Goal: Information Seeking & Learning: Learn about a topic

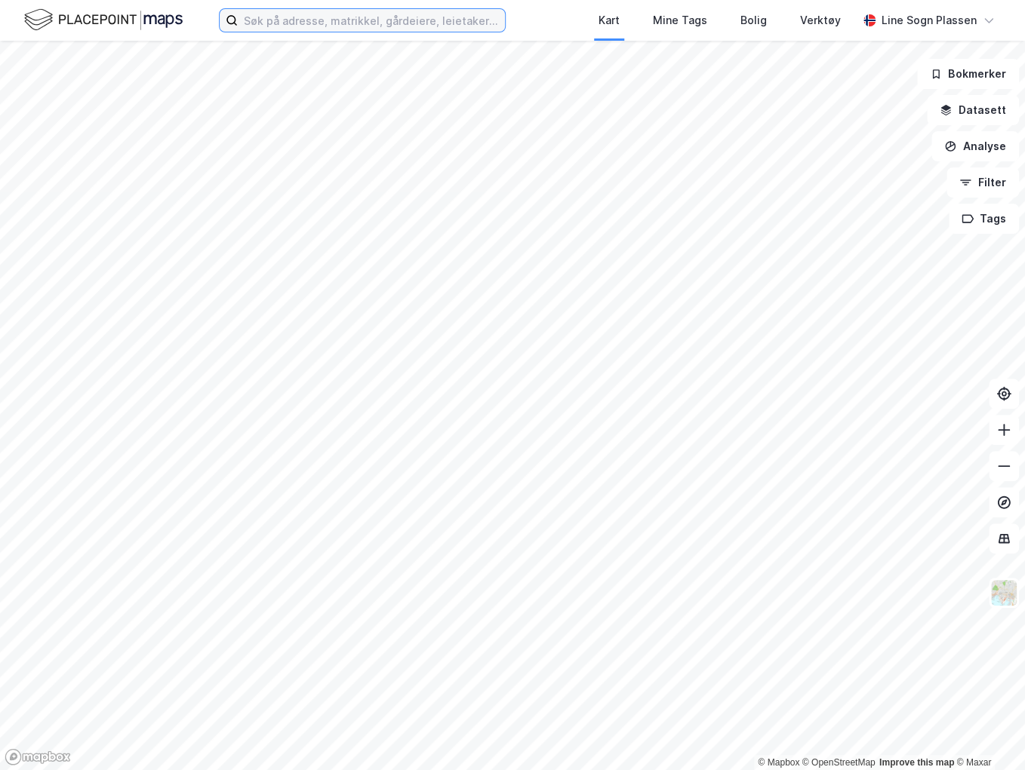
click at [373, 17] on input at bounding box center [371, 20] width 267 height 23
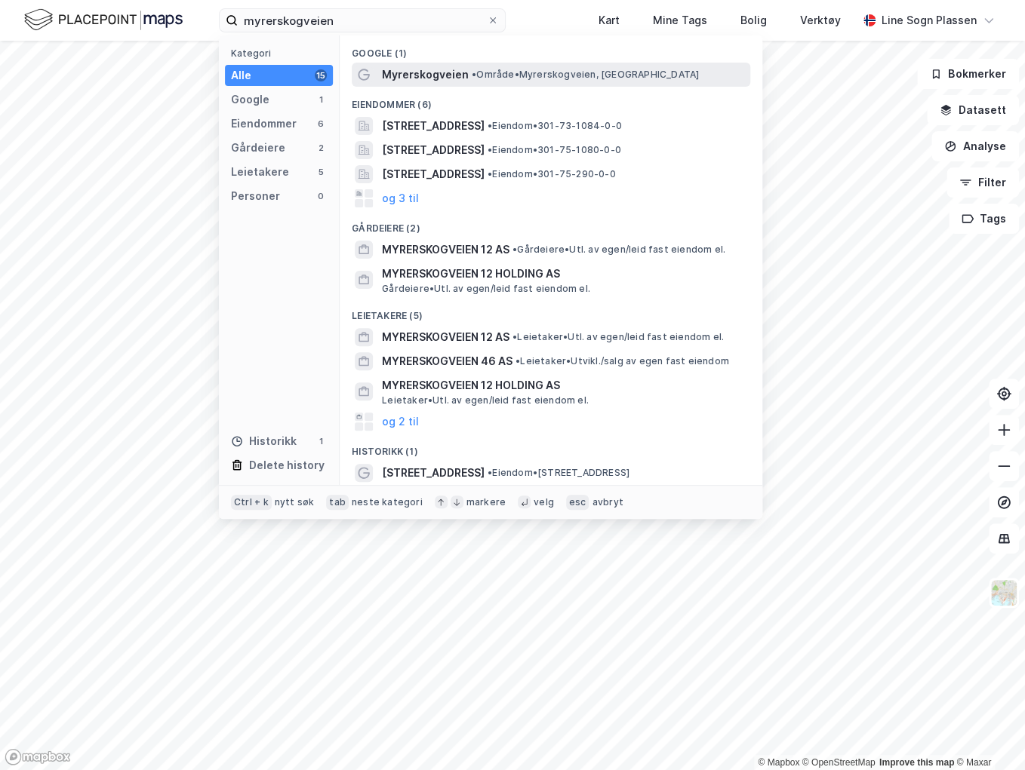
click at [450, 85] on div "Myrerskogveien • Område • Myrerskogveien, [GEOGRAPHIC_DATA]" at bounding box center [551, 75] width 398 height 24
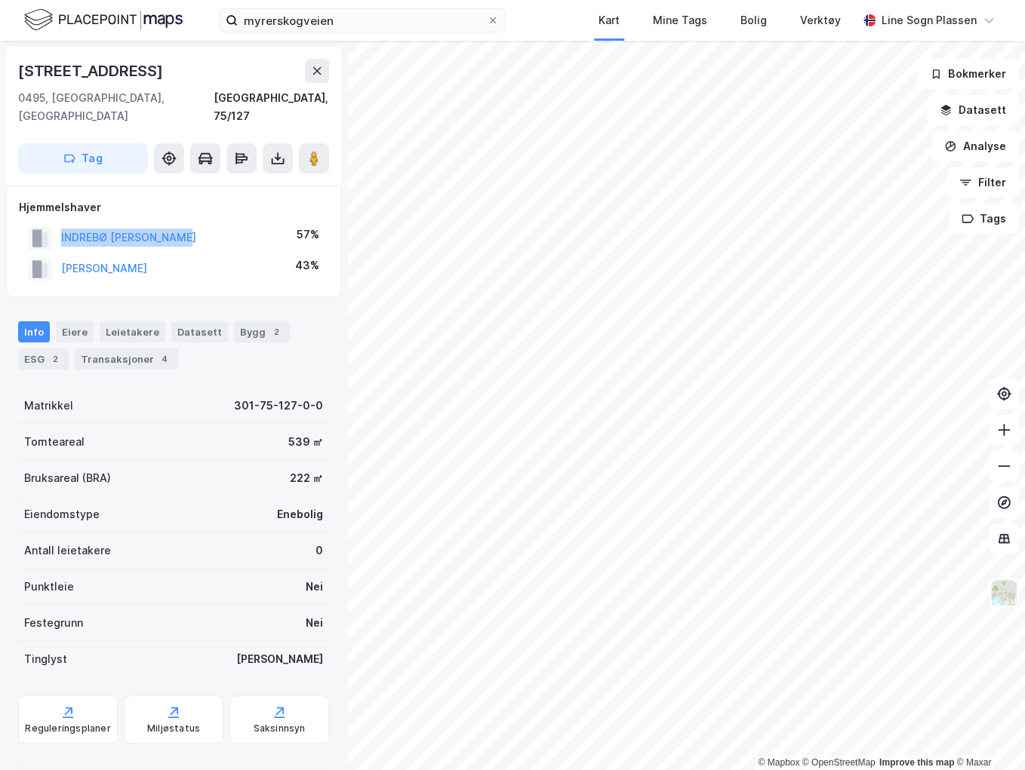
drag, startPoint x: 196, startPoint y: 223, endPoint x: 60, endPoint y: 214, distance: 136.1
click at [60, 223] on div "INDREBØ [PERSON_NAME] 57%" at bounding box center [173, 238] width 309 height 31
copy button "INDREBØ [PERSON_NAME]"
click at [0, 0] on button "INDREBØ [PERSON_NAME]" at bounding box center [0, 0] width 0 height 0
click at [0, 0] on button "[PERSON_NAME]" at bounding box center [0, 0] width 0 height 0
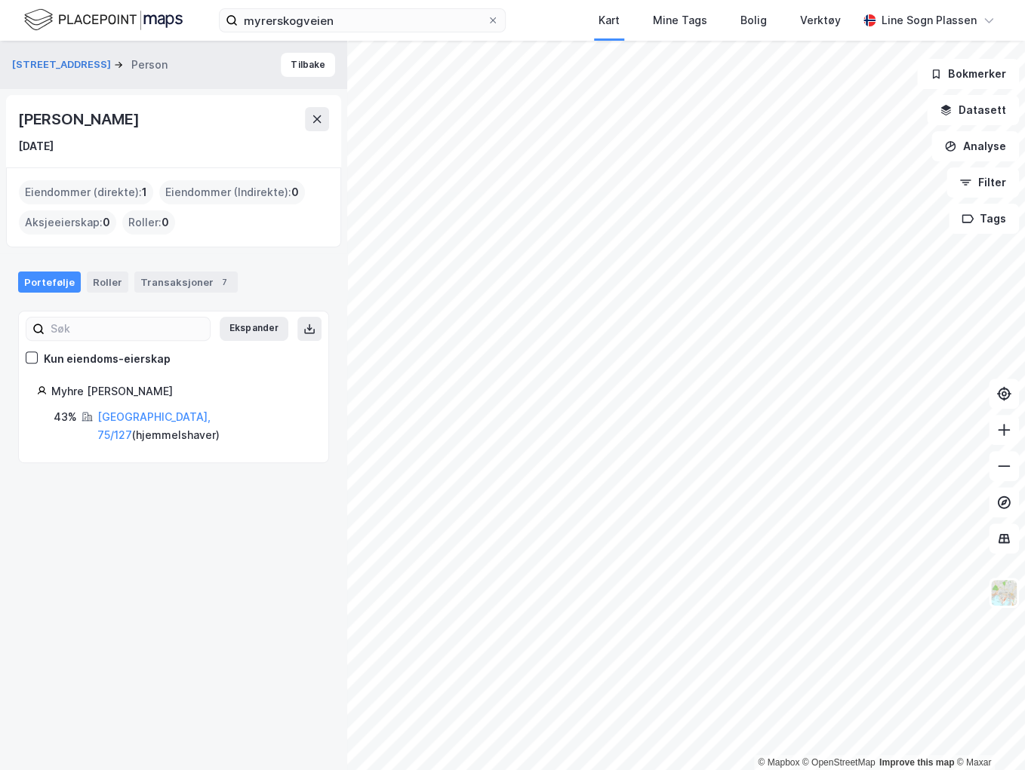
drag, startPoint x: 183, startPoint y: 117, endPoint x: 7, endPoint y: 109, distance: 175.9
click at [7, 109] on div "[PERSON_NAME] [DATE]" at bounding box center [173, 131] width 335 height 72
copy div "[PERSON_NAME]"
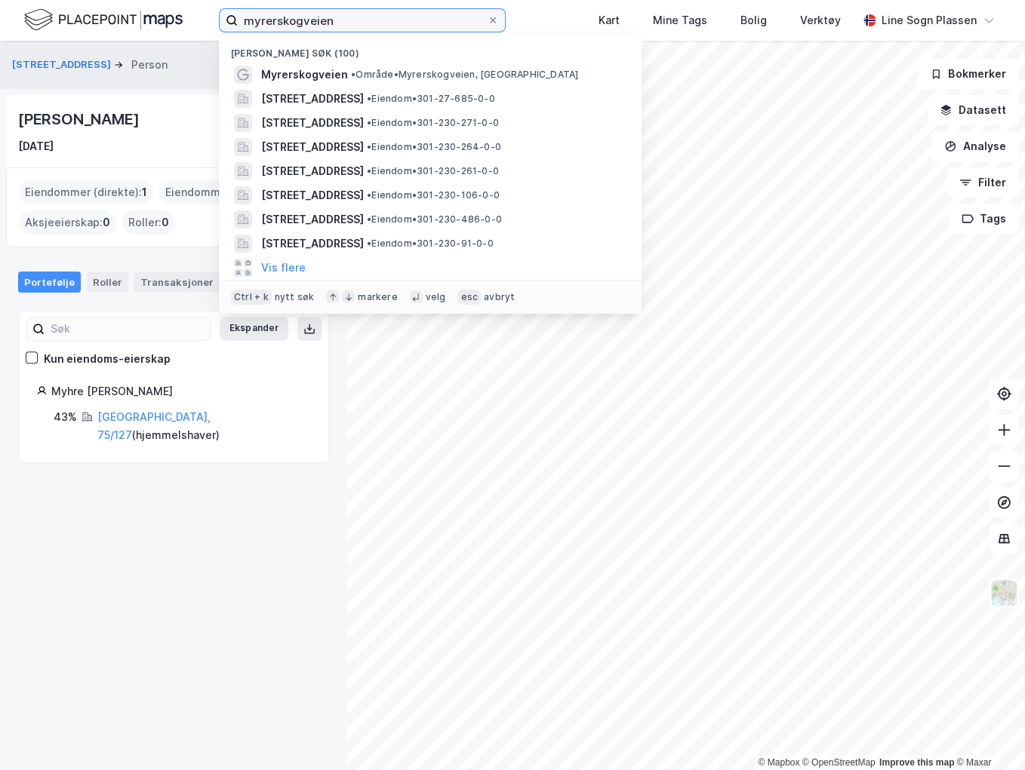
drag, startPoint x: 412, startPoint y: 25, endPoint x: 104, endPoint y: 10, distance: 308.2
click at [104, 10] on div "myrerskogveien Nylige søk (100) Myrerskogveien • Område • Myrerskogveien, [STRE…" at bounding box center [512, 20] width 1025 height 41
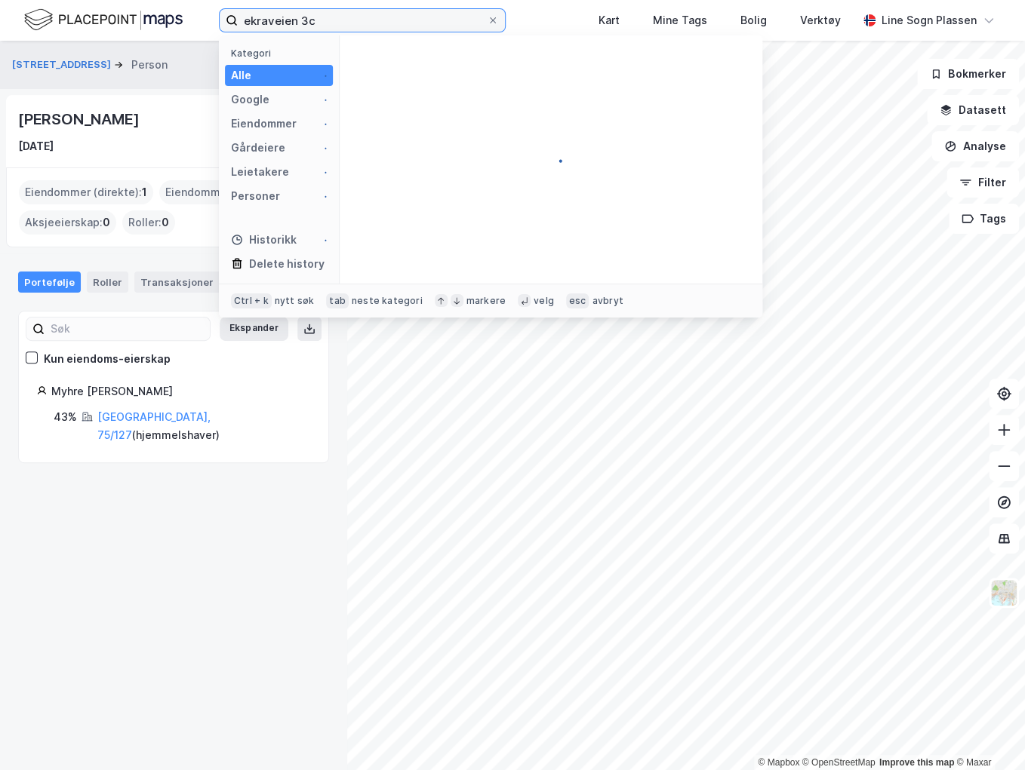
type input "ekraveien 3c"
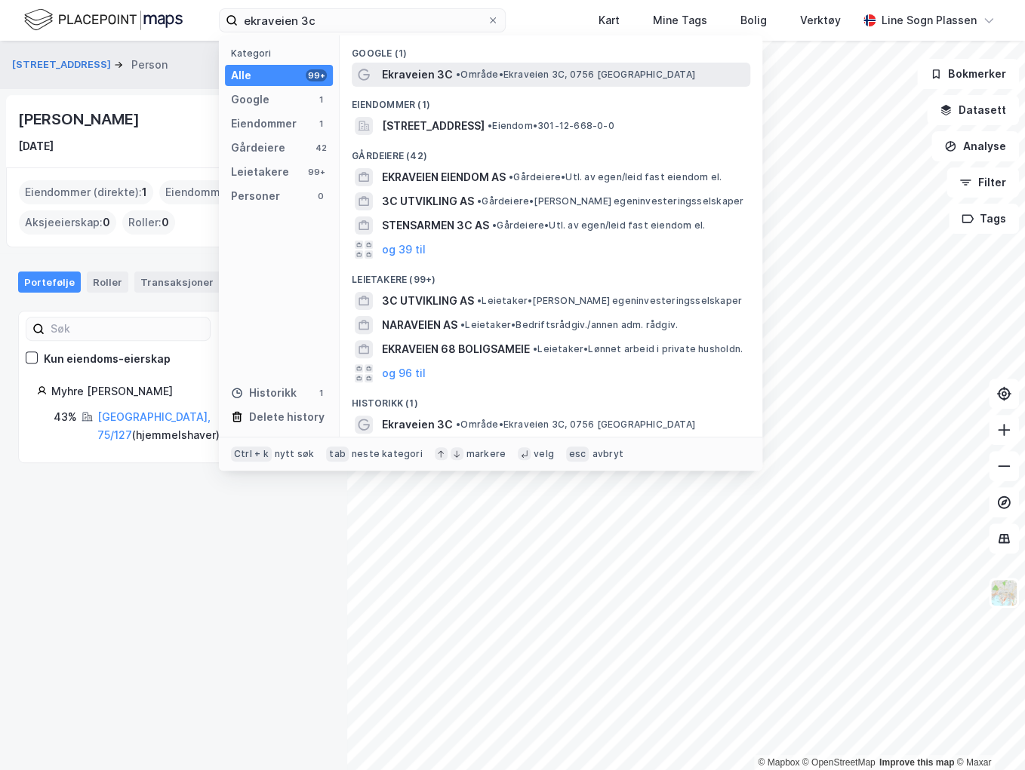
click at [496, 72] on span "• Område • Ekraveien 3C, 0756 [GEOGRAPHIC_DATA]" at bounding box center [575, 75] width 239 height 12
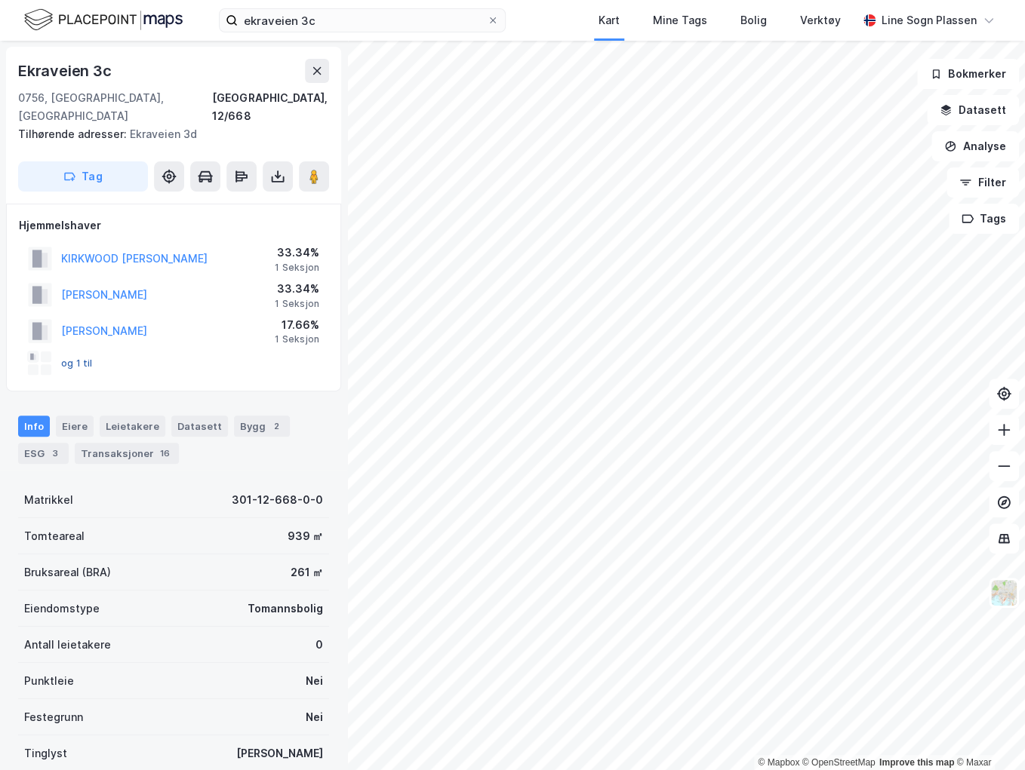
click at [0, 0] on button "og 1 til" at bounding box center [0, 0] width 0 height 0
